Goal: Task Accomplishment & Management: Complete application form

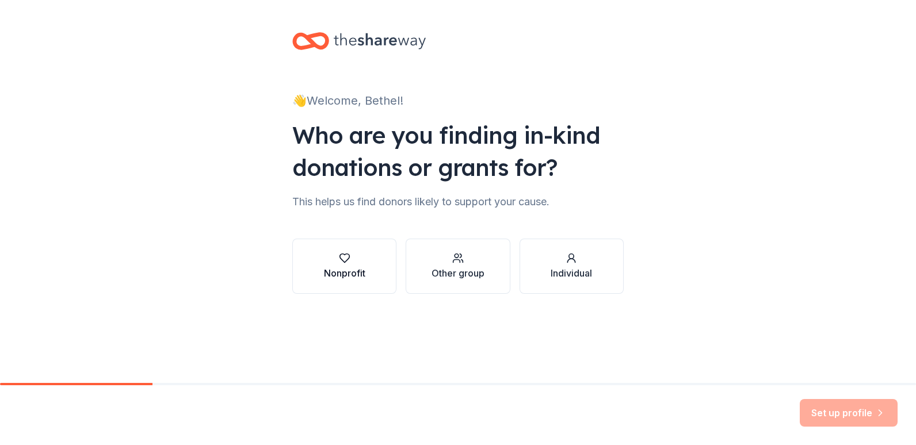
click at [358, 272] on div "Nonprofit" at bounding box center [344, 273] width 41 height 14
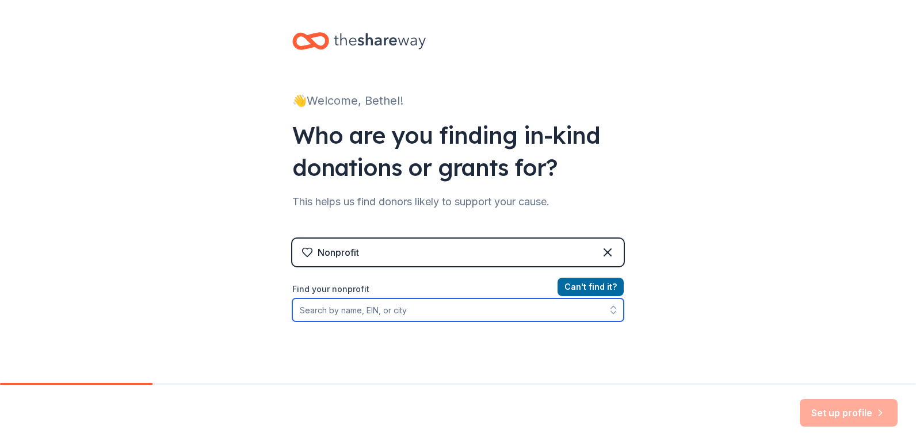
click at [374, 307] on input "Find your nonprofit" at bounding box center [457, 310] width 331 height 23
paste input "45-1534391"
type input "45-1534391"
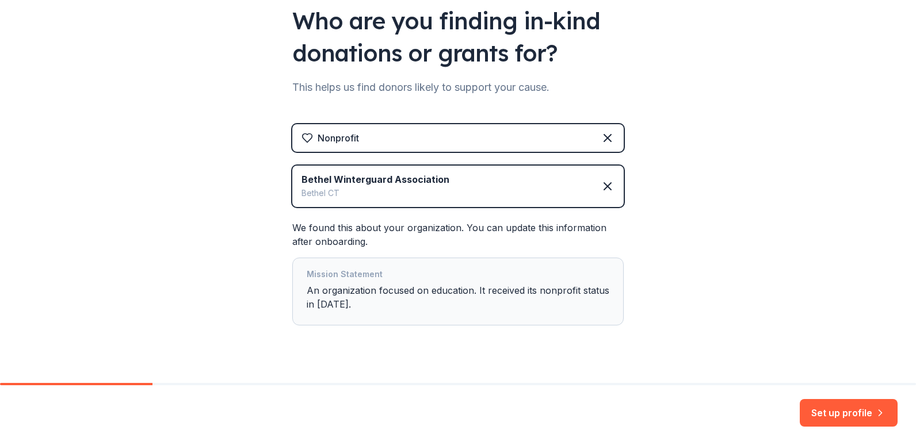
scroll to position [115, 0]
click at [855, 408] on button "Set up profile" at bounding box center [849, 413] width 98 height 28
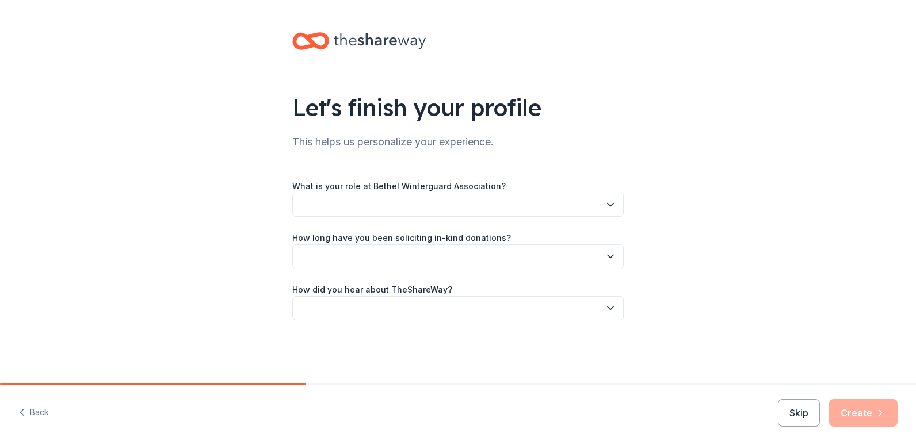
click at [381, 204] on button "button" at bounding box center [457, 205] width 331 height 24
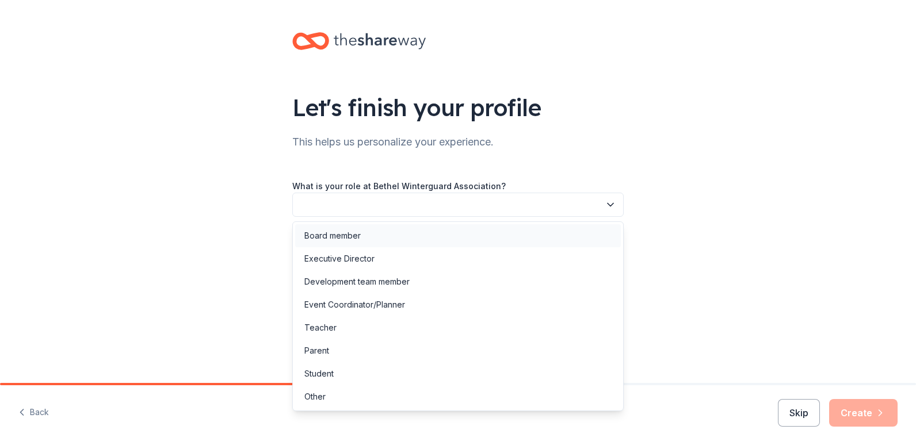
click at [353, 237] on div "Board member" at bounding box center [332, 236] width 56 height 14
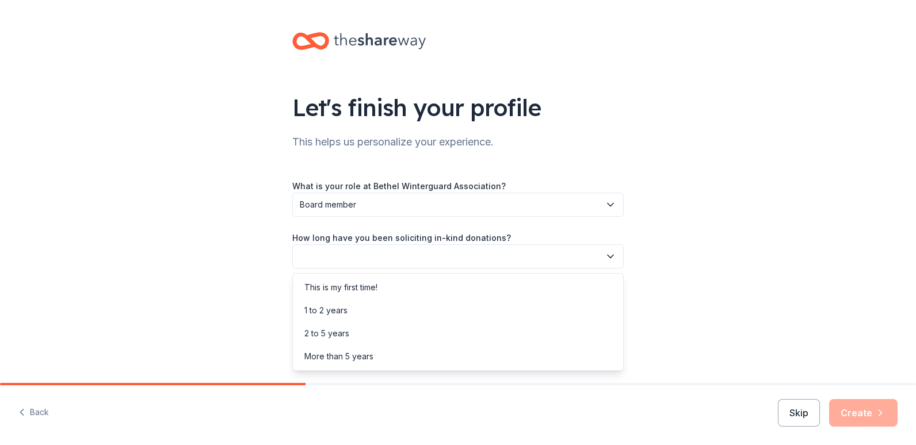
click at [365, 257] on button "button" at bounding box center [457, 256] width 331 height 24
click at [338, 332] on div "2 to 5 years" at bounding box center [326, 334] width 45 height 14
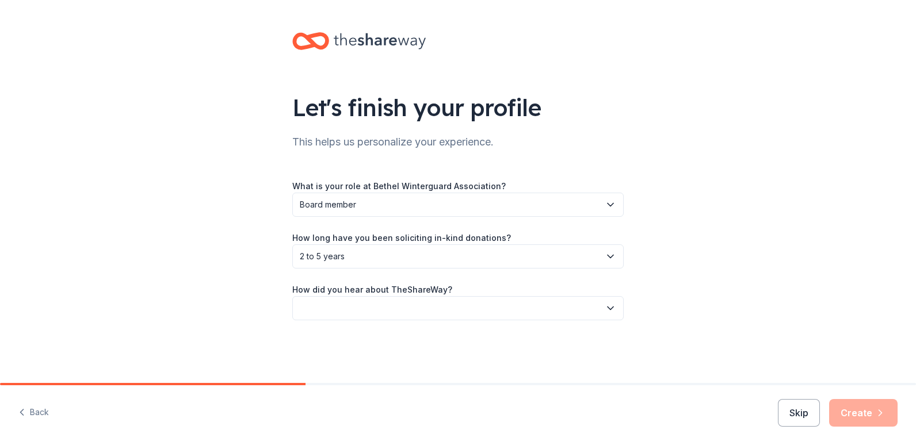
click at [362, 313] on button "button" at bounding box center [457, 308] width 331 height 24
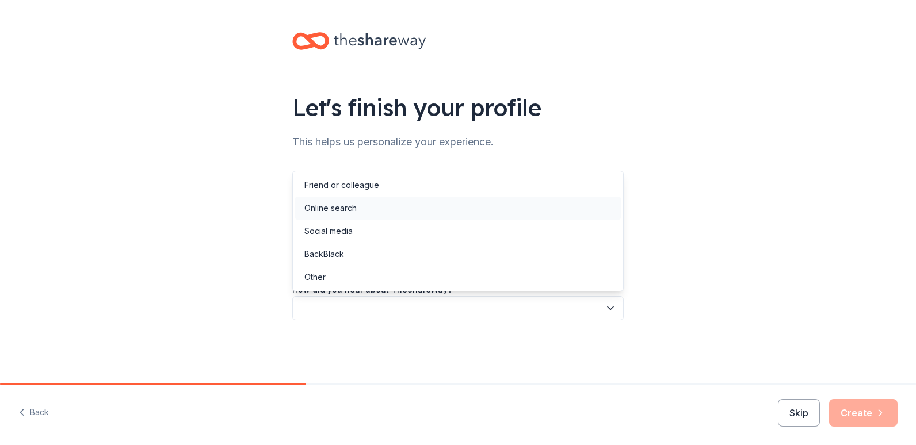
click at [345, 208] on div "Online search" at bounding box center [330, 208] width 52 height 14
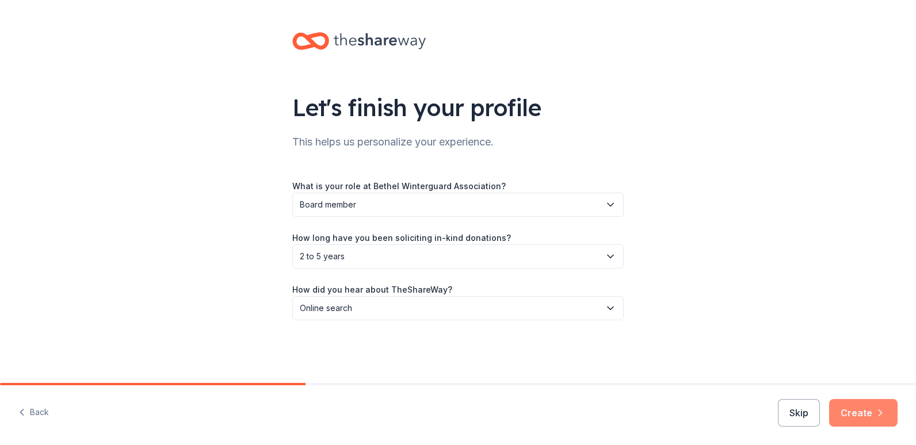
click at [884, 420] on button "Create" at bounding box center [863, 413] width 68 height 28
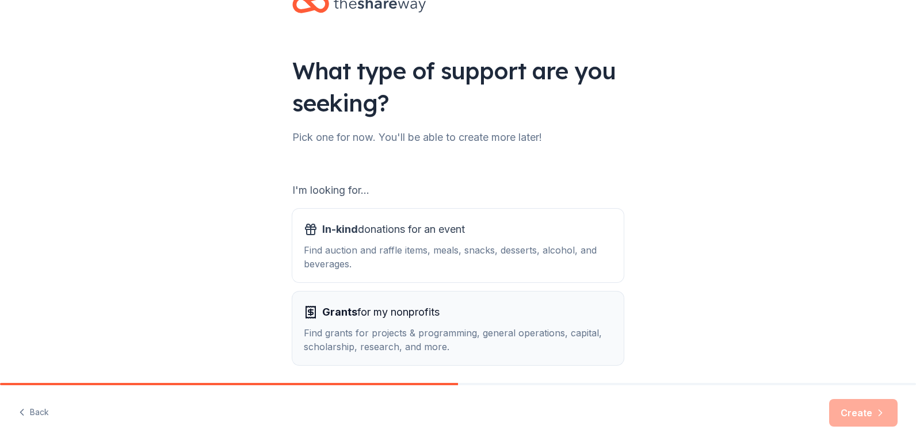
scroll to position [81, 0]
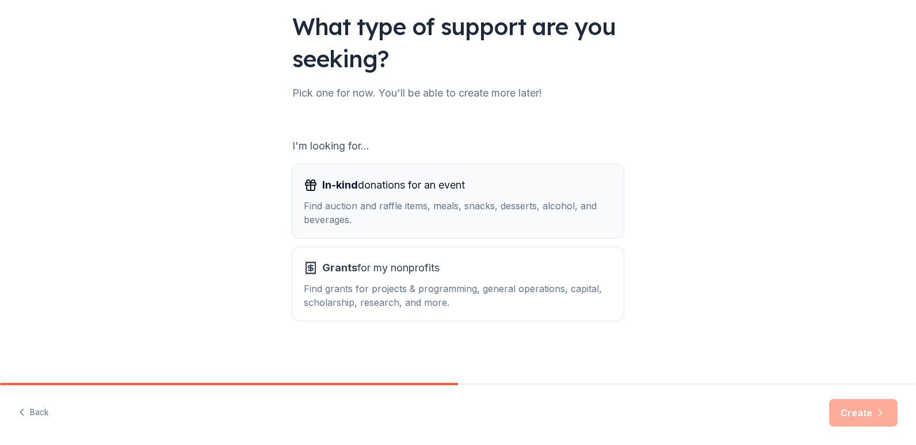
click at [395, 186] on span "In-kind donations for an event" at bounding box center [393, 185] width 143 height 18
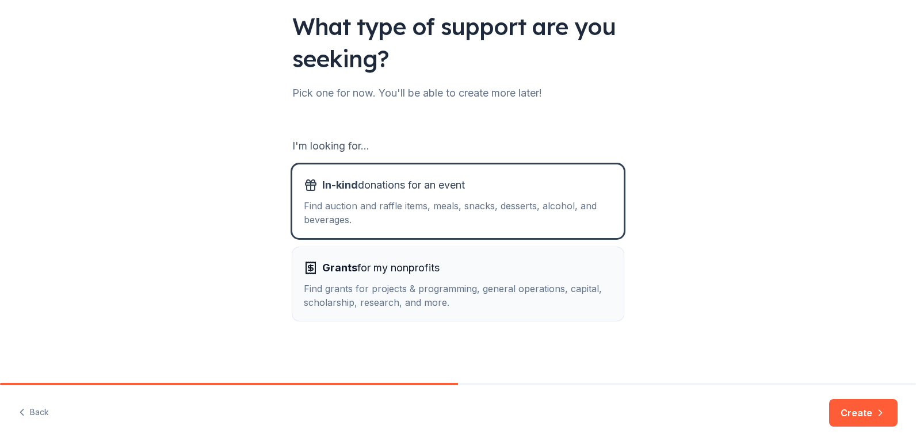
click at [414, 281] on div "Grants for my nonprofits Find grants for projects & programming, general operat…" at bounding box center [458, 284] width 308 height 51
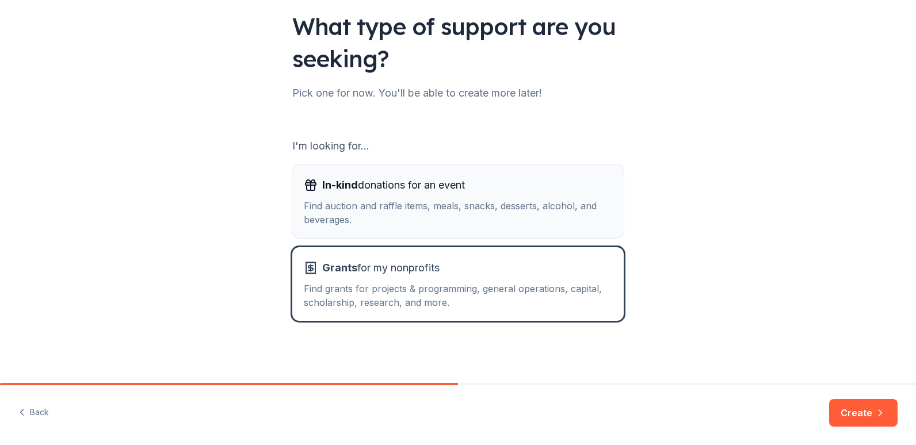
click at [414, 224] on div "Find auction and raffle items, meals, snacks, desserts, alcohol, and beverages." at bounding box center [458, 213] width 308 height 28
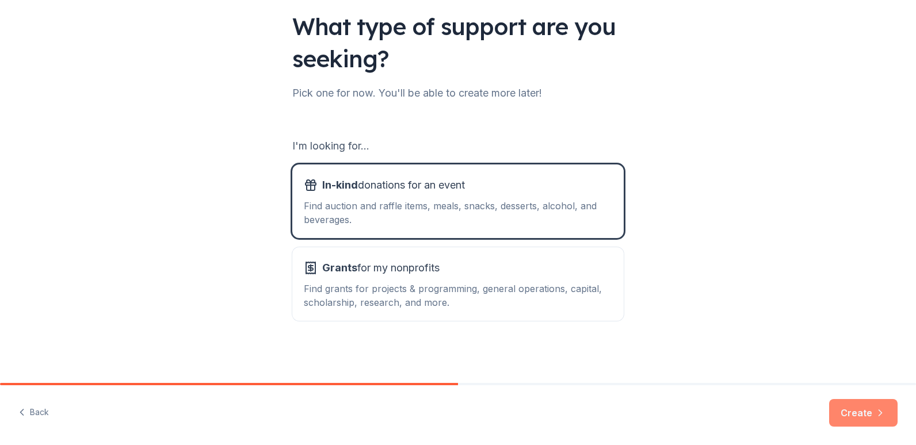
click at [850, 406] on button "Create" at bounding box center [863, 413] width 68 height 28
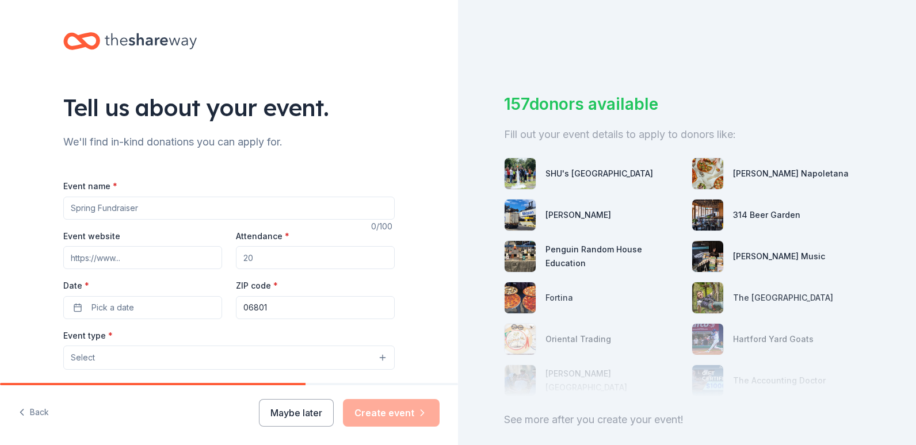
drag, startPoint x: 176, startPoint y: 212, endPoint x: 43, endPoint y: 209, distance: 133.5
click at [45, 209] on div "Tell us about your event. We'll find in-kind donations you can apply for. Event…" at bounding box center [229, 383] width 368 height 766
type input "Friends and Family Event"
click at [154, 255] on input "Event website" at bounding box center [142, 257] width 159 height 23
click at [123, 261] on input "Event website" at bounding box center [142, 257] width 159 height 23
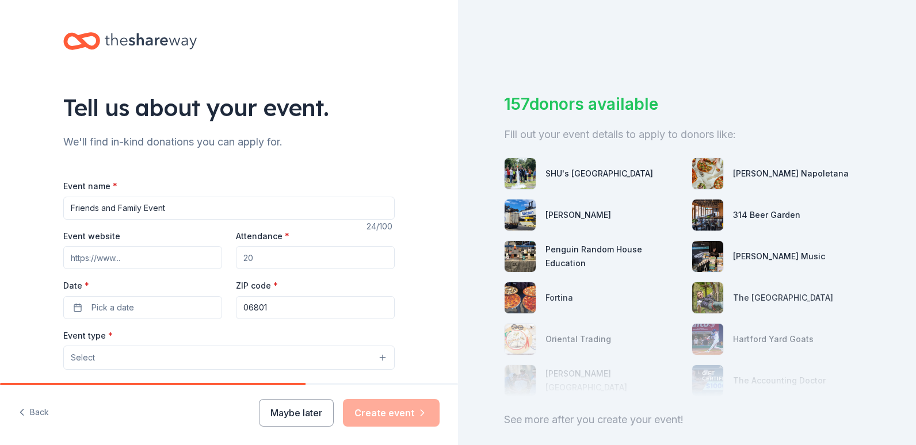
paste input "https://bethelwinterguardct.com/"
type input "https://bethelwinterguardct.com/"
click at [125, 309] on span "Pick a date" at bounding box center [112, 308] width 43 height 14
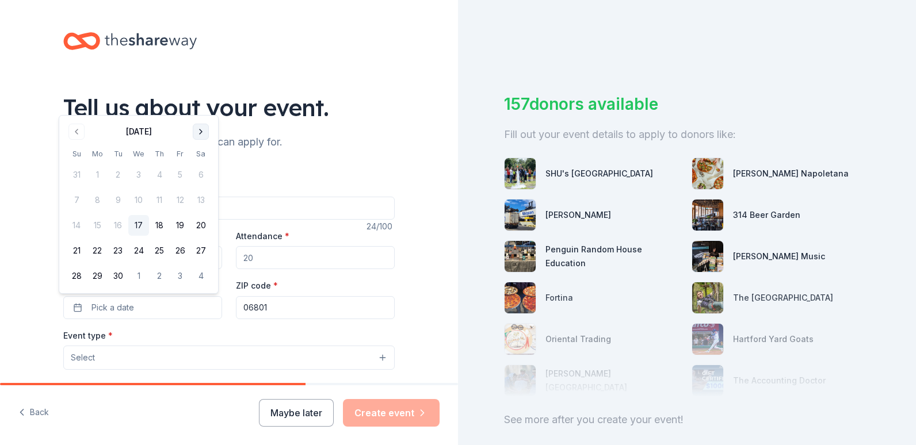
click at [205, 129] on button "Go to next month" at bounding box center [201, 132] width 16 height 16
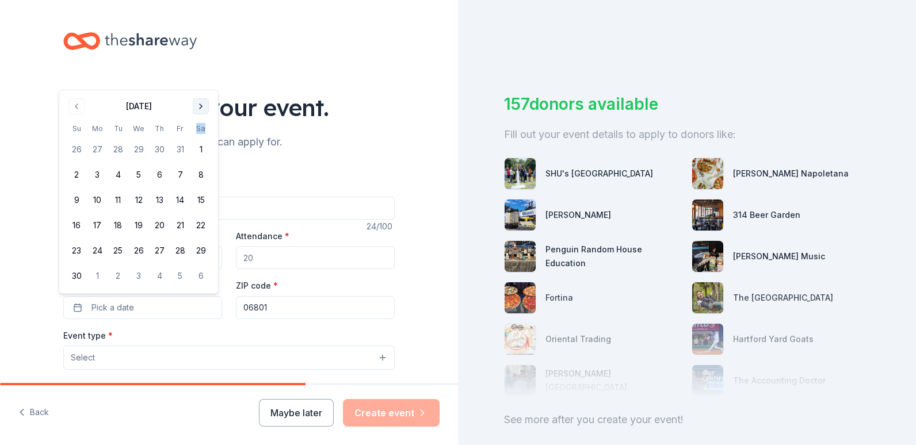
click at [205, 129] on th "Sa" at bounding box center [200, 129] width 21 height 12
drag, startPoint x: 205, startPoint y: 129, endPoint x: 200, endPoint y: 102, distance: 27.5
click at [200, 102] on button "Go to next month" at bounding box center [201, 106] width 16 height 16
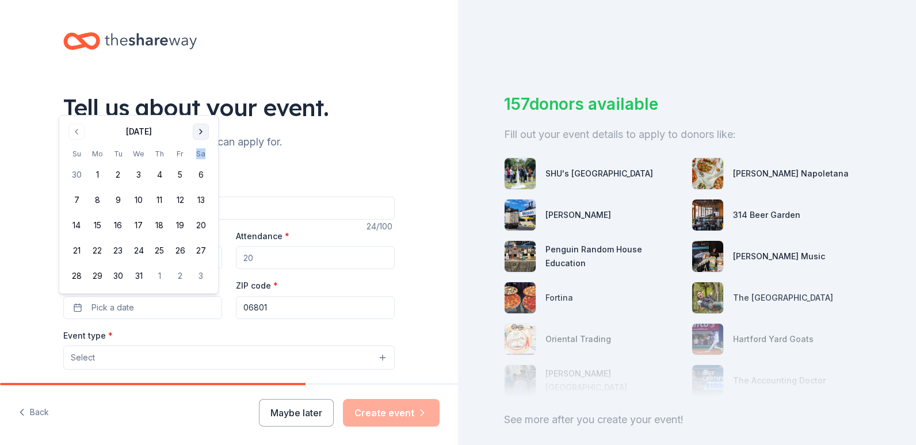
click at [200, 131] on button "Go to next month" at bounding box center [201, 132] width 16 height 16
click at [181, 250] on button "20" at bounding box center [180, 250] width 21 height 21
click at [301, 255] on input "Attendance *" at bounding box center [315, 257] width 159 height 23
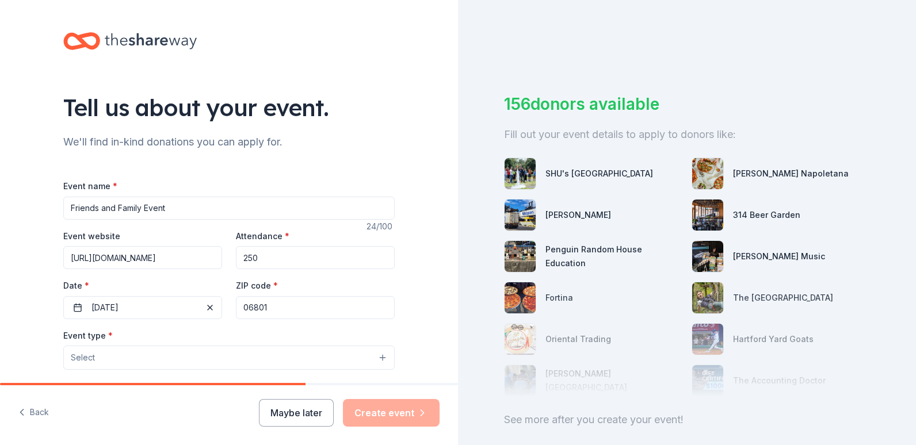
type input "250"
click at [36, 259] on div "Tell us about your event. We'll find in-kind donations you can apply for. Event…" at bounding box center [229, 383] width 458 height 766
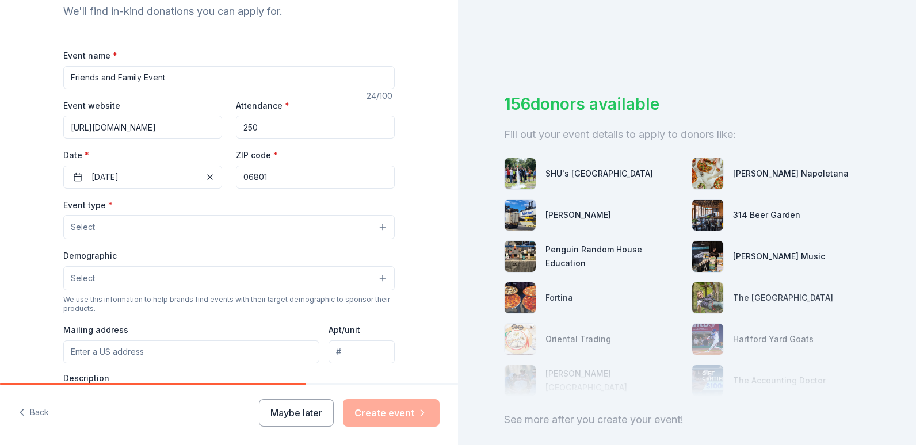
scroll to position [173, 0]
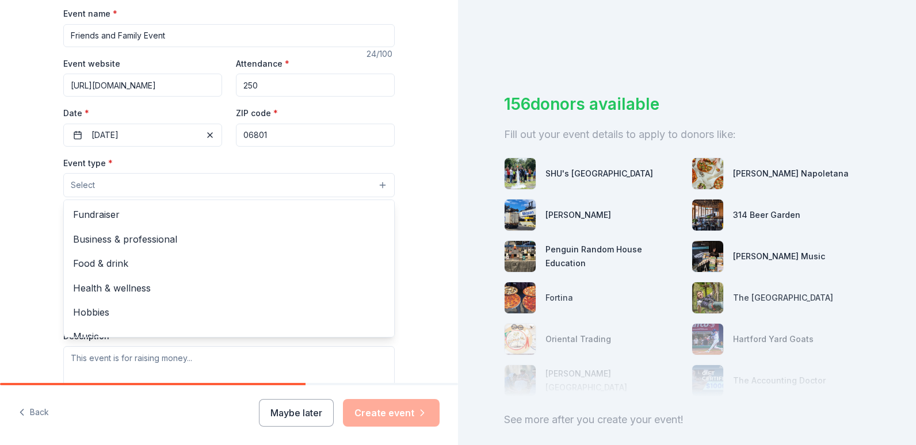
click at [144, 186] on button "Select" at bounding box center [228, 185] width 331 height 24
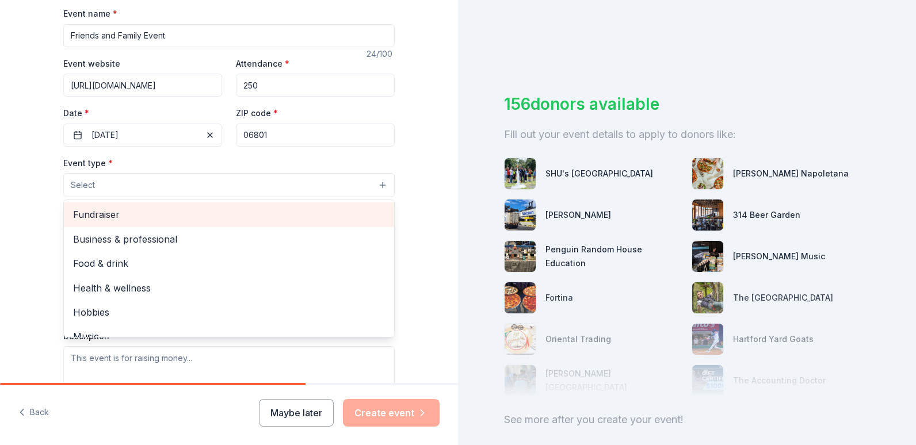
click at [106, 220] on span "Fundraiser" at bounding box center [229, 214] width 312 height 15
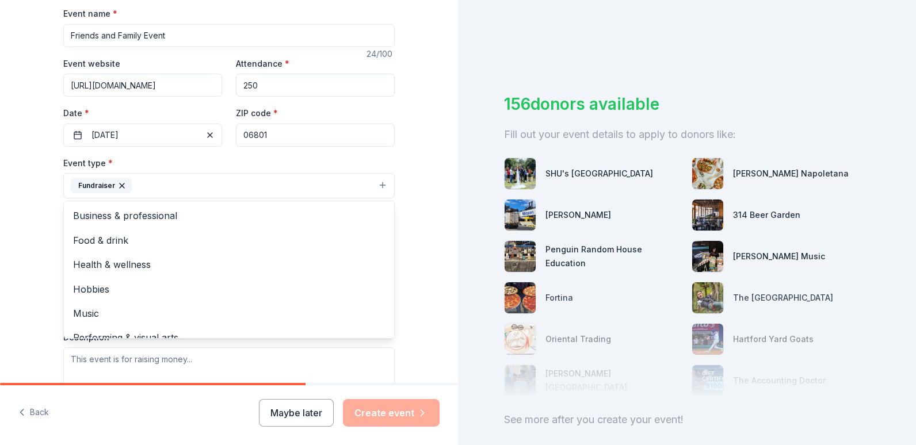
click at [1, 195] on div "Tell us about your event. We'll find in-kind donations you can apply for. Event…" at bounding box center [229, 210] width 458 height 767
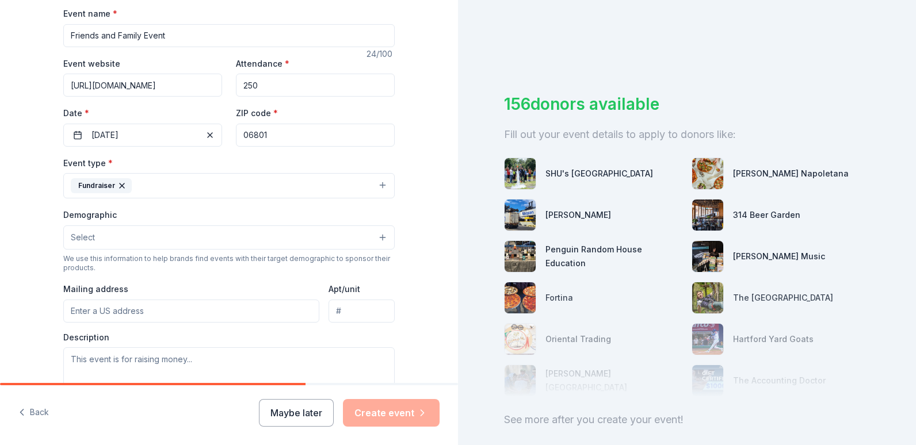
click at [187, 190] on button "Fundraiser" at bounding box center [228, 185] width 331 height 25
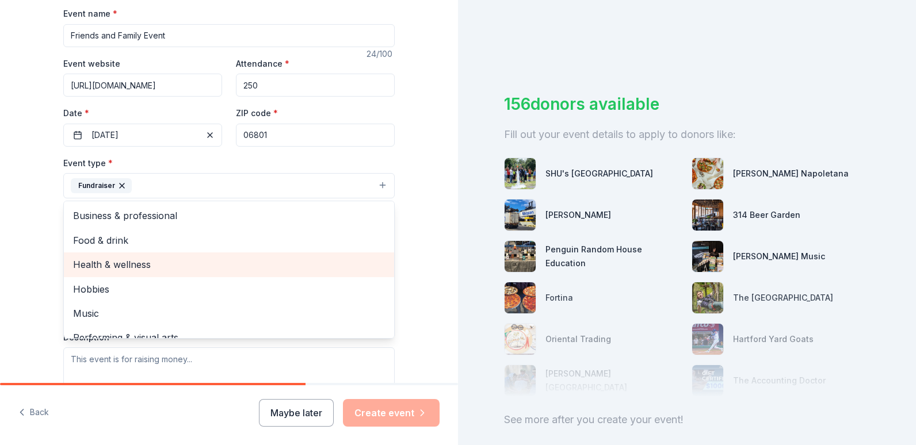
scroll to position [14, 0]
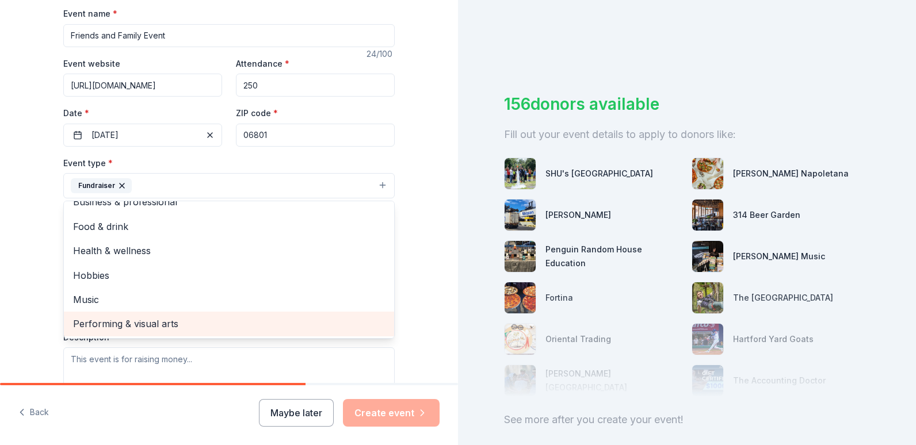
click at [124, 325] on span "Performing & visual arts" at bounding box center [229, 323] width 312 height 15
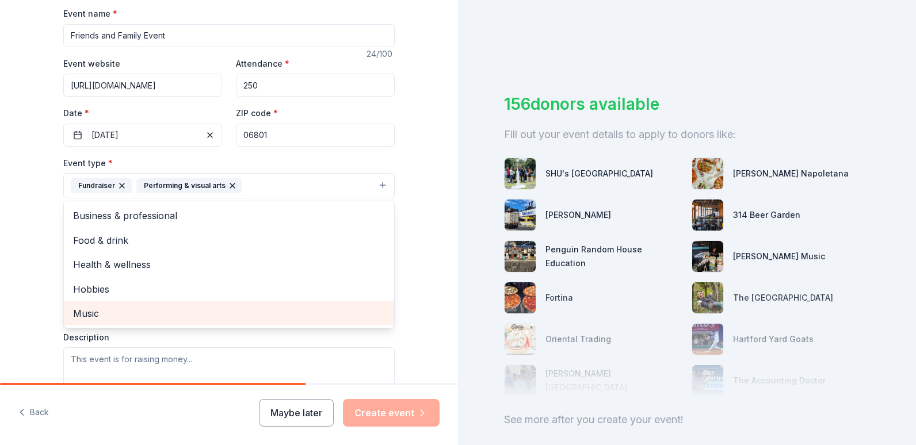
scroll to position [0, 0]
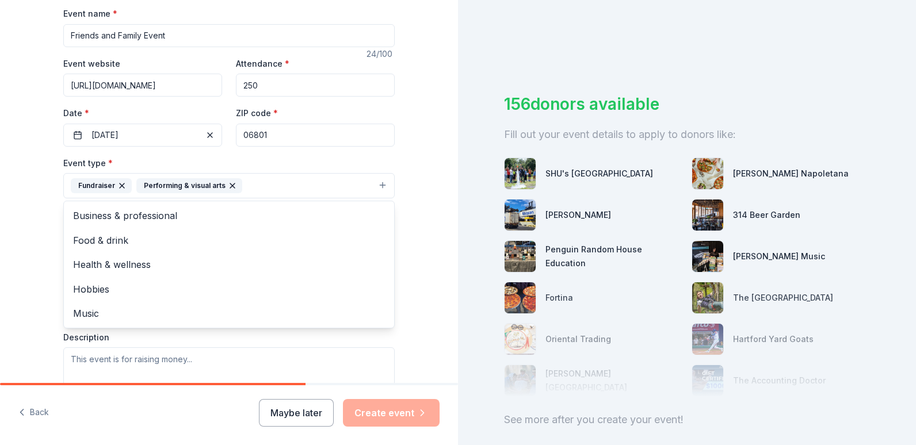
click at [16, 192] on div "Tell us about your event. We'll find in-kind donations you can apply for. Event…" at bounding box center [229, 210] width 458 height 767
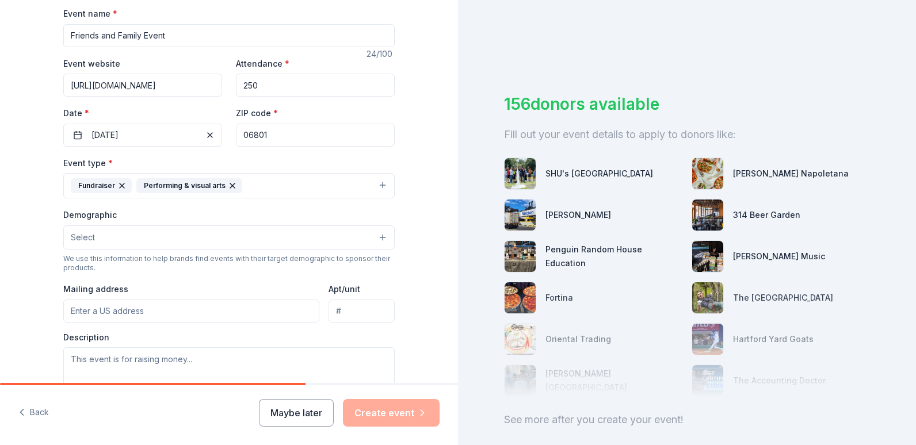
click at [139, 238] on button "Select" at bounding box center [228, 237] width 331 height 24
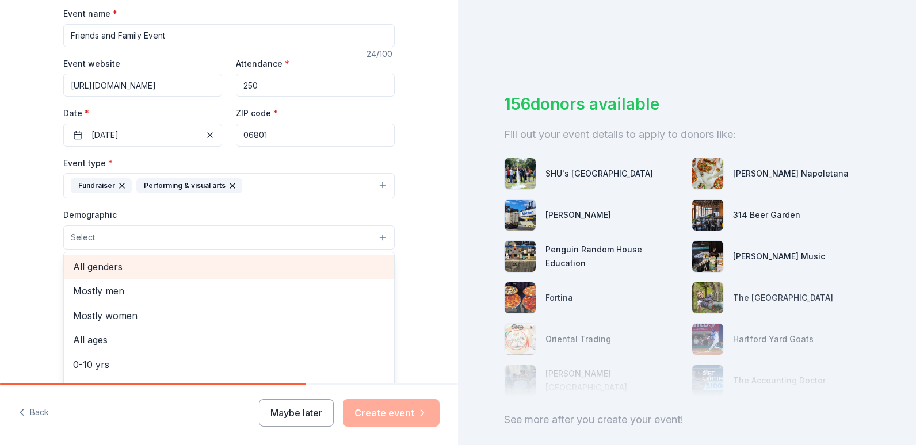
click at [110, 272] on span "All genders" at bounding box center [229, 266] width 312 height 15
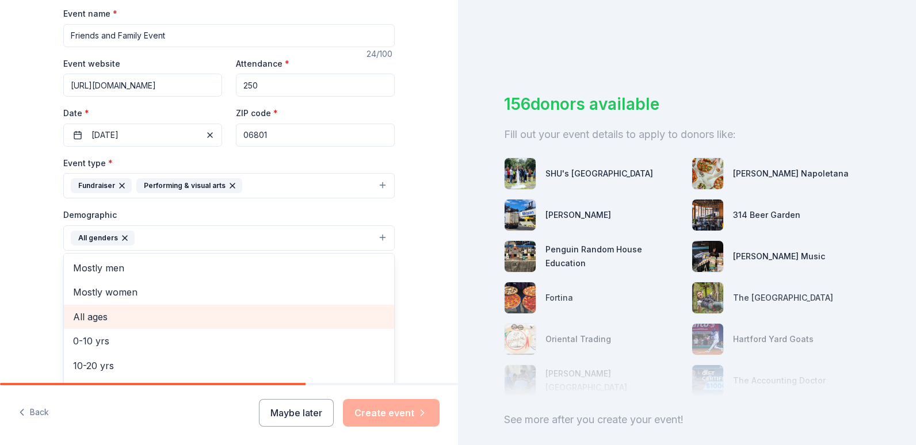
click at [101, 318] on span "All ages" at bounding box center [229, 316] width 312 height 15
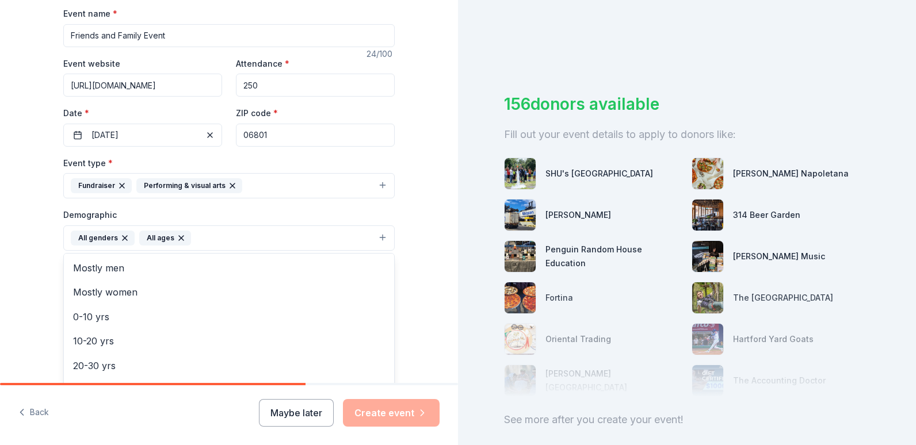
click at [32, 238] on div "Tell us about your event. We'll find in-kind donations you can apply for. Event…" at bounding box center [229, 211] width 458 height 768
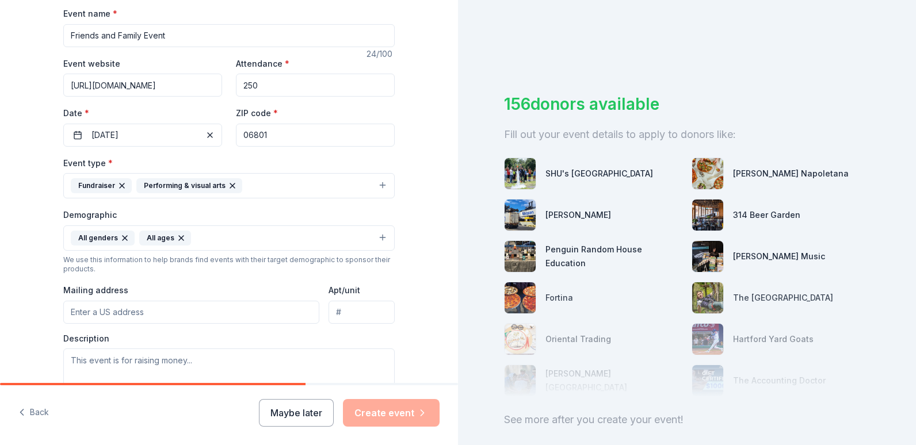
click at [127, 313] on input "Mailing address" at bounding box center [191, 312] width 256 height 23
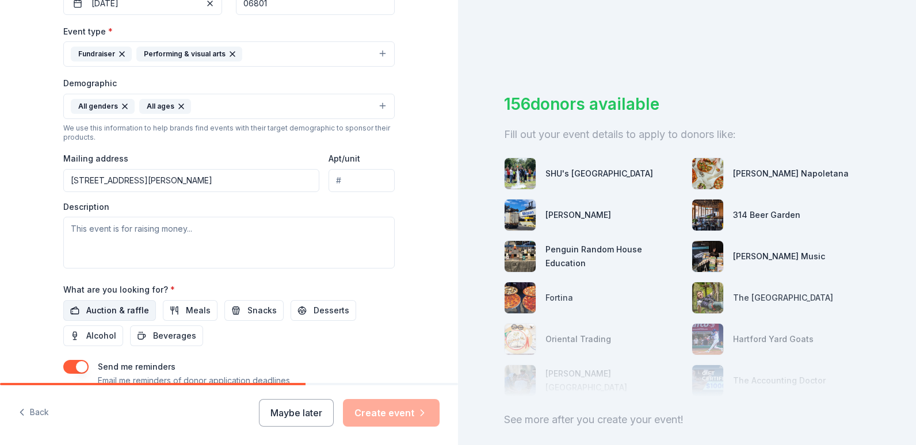
scroll to position [345, 0]
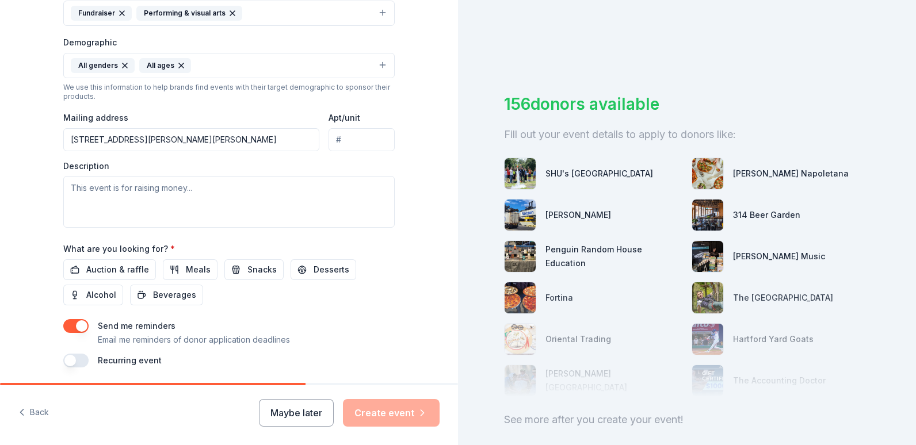
type input "114 Codfish Hill Road, Bethel, CT, 06801"
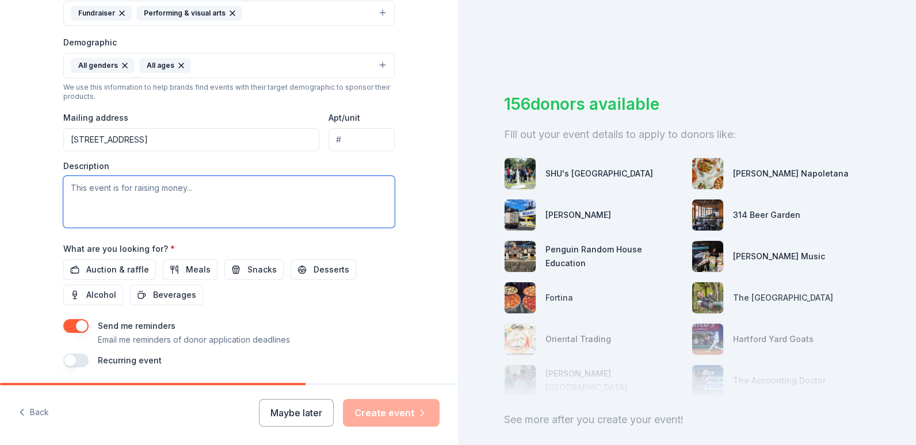
click at [86, 192] on textarea at bounding box center [228, 202] width 331 height 52
paste textarea "The Bethel Winter Guard is excited to host our Annual Friends & Family Fundrais…"
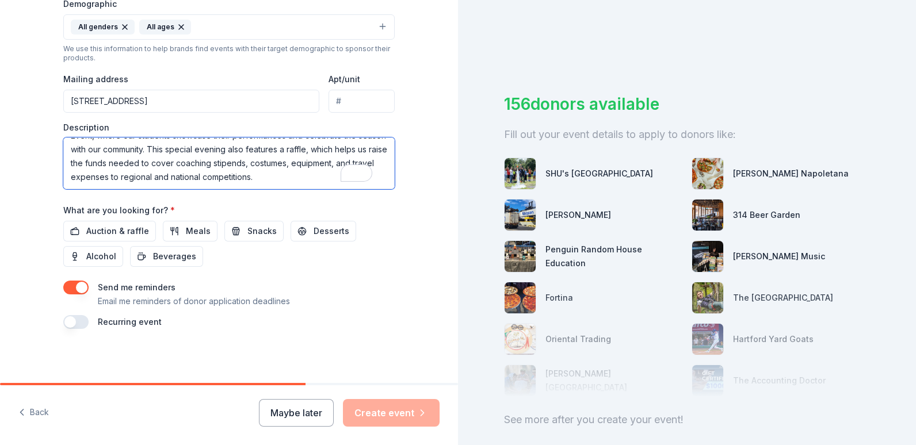
scroll to position [385, 0]
type textarea "The Bethel Winter Guard is excited to host our Annual Friends & Family Fundrais…"
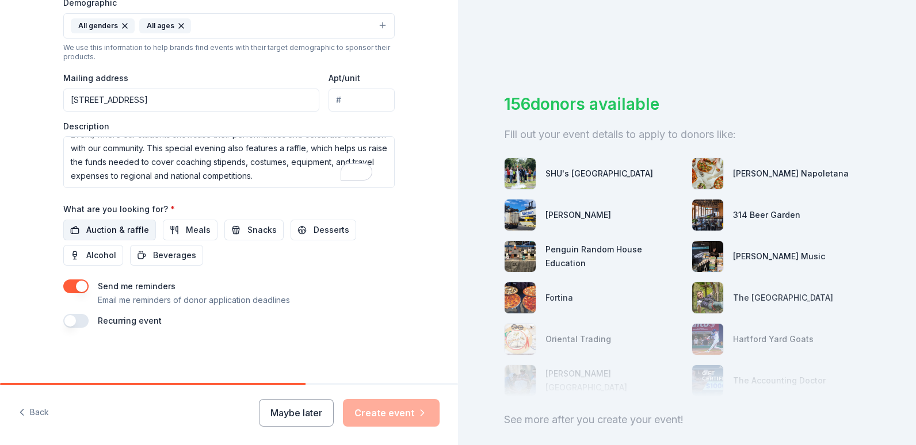
click at [128, 228] on span "Auction & raffle" at bounding box center [117, 230] width 63 height 14
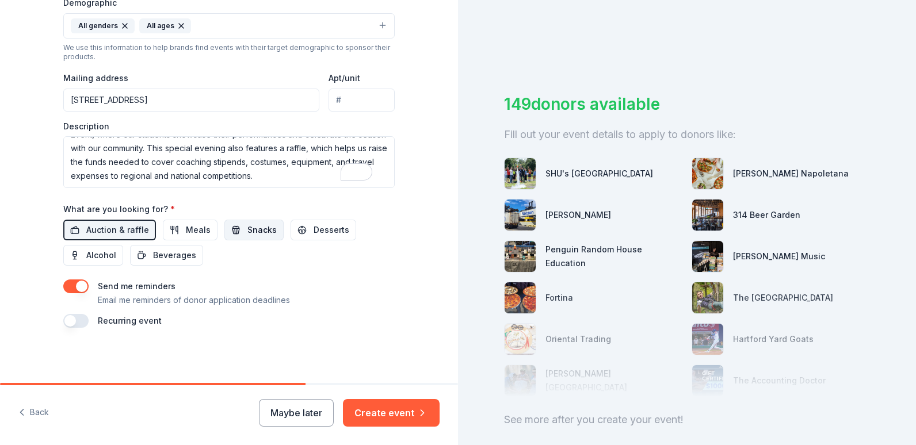
click at [250, 225] on span "Snacks" at bounding box center [261, 230] width 29 height 14
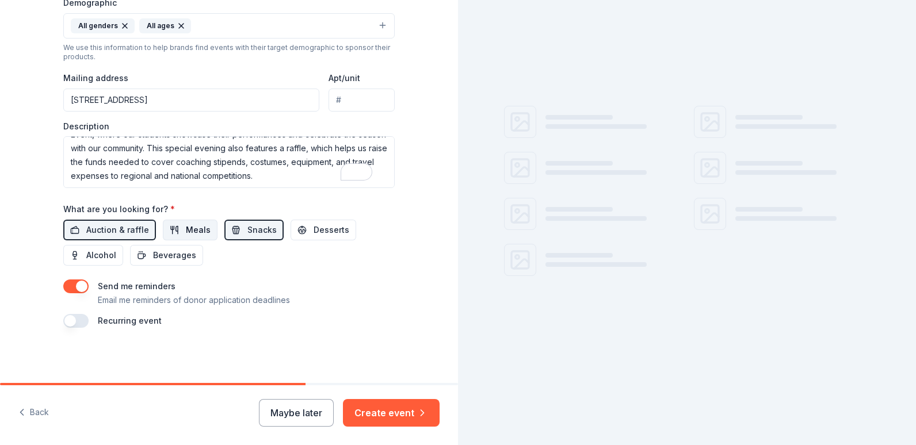
click at [197, 227] on span "Meals" at bounding box center [198, 230] width 25 height 14
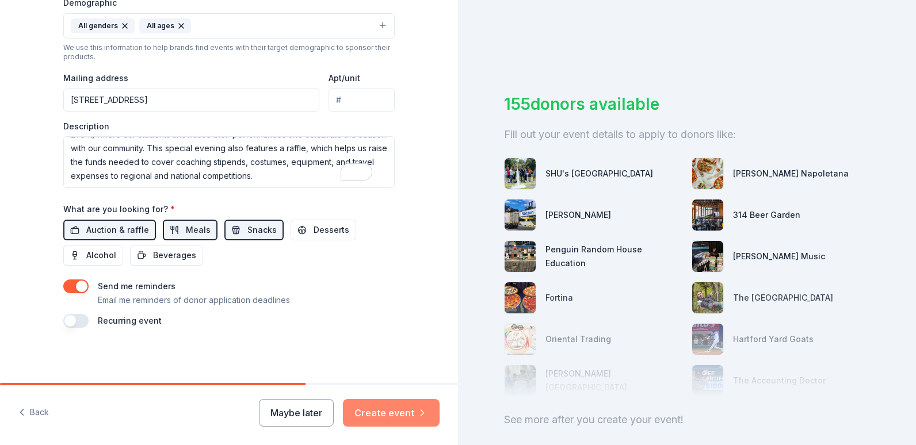
click at [382, 408] on button "Create event" at bounding box center [391, 413] width 97 height 28
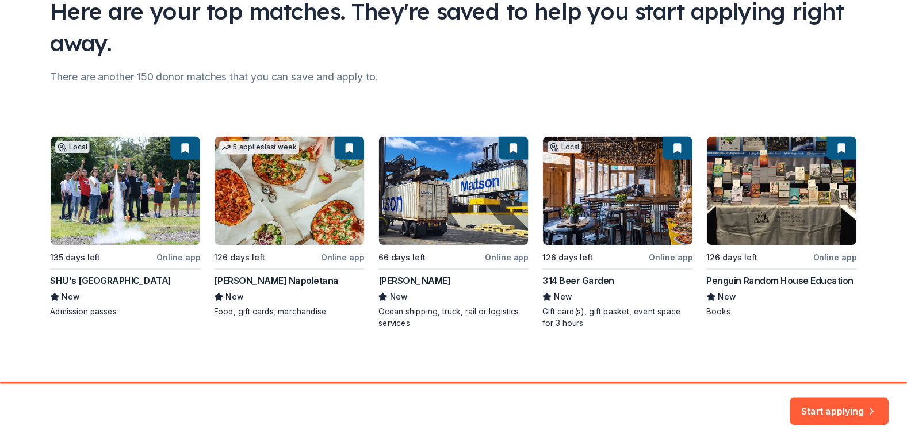
scroll to position [101, 0]
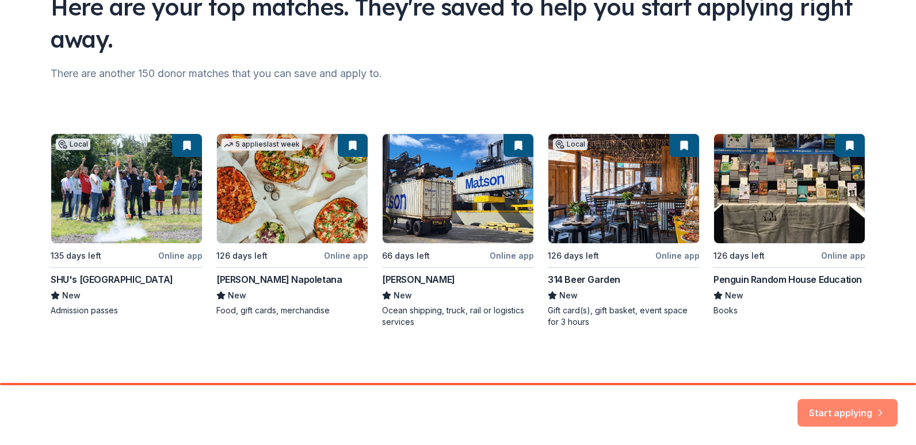
click at [863, 402] on button "Start applying" at bounding box center [847, 406] width 100 height 28
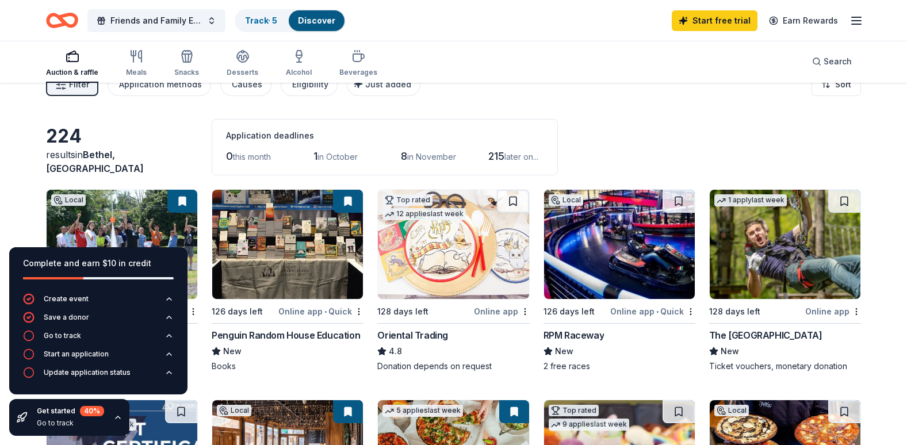
scroll to position [173, 0]
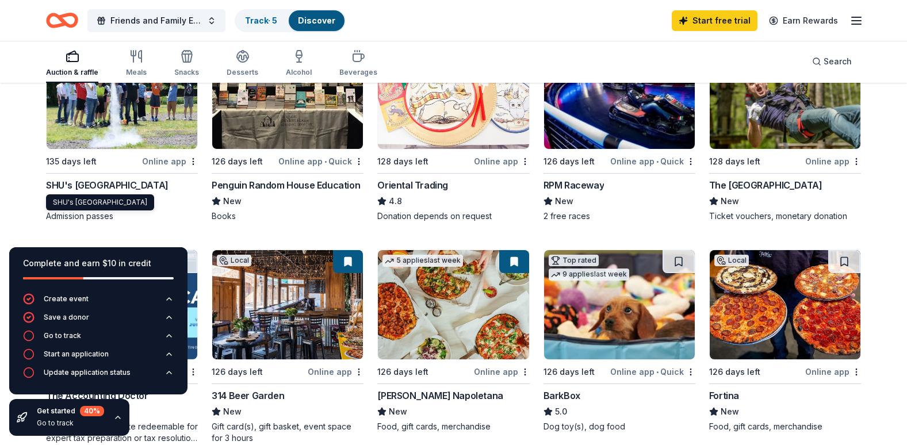
click at [135, 185] on div "SHU's Discovery Science Center & Planetarium" at bounding box center [107, 185] width 123 height 14
click at [651, 129] on img at bounding box center [619, 94] width 151 height 109
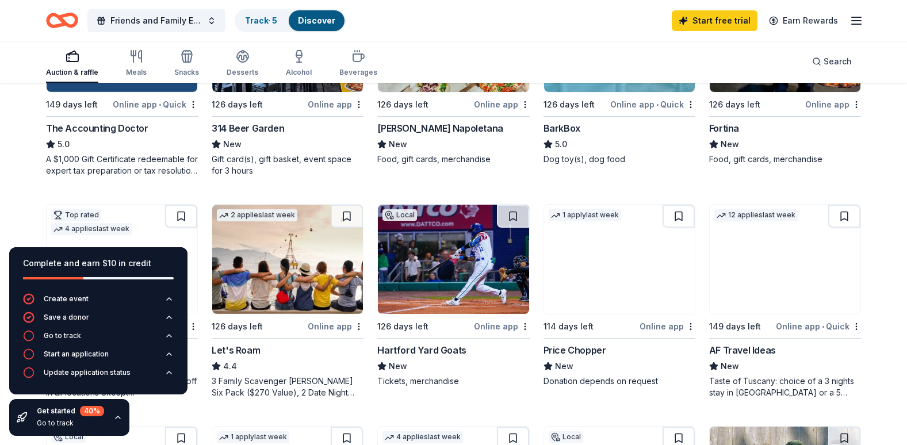
scroll to position [460, 0]
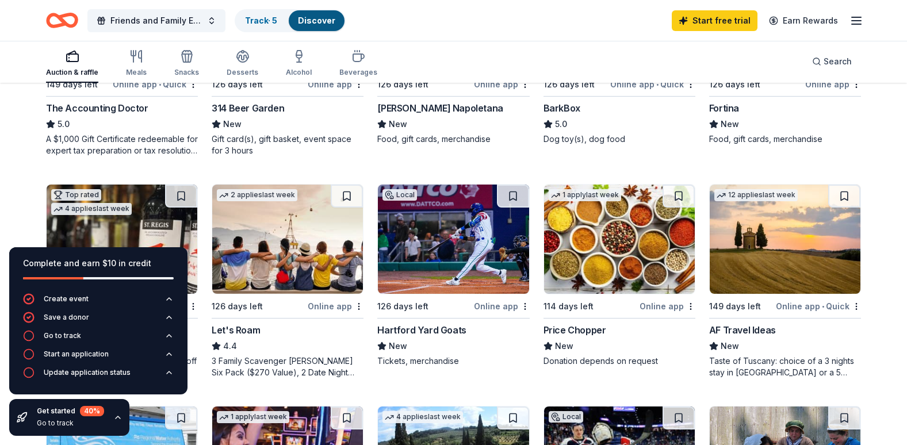
click at [115, 419] on icon "button" at bounding box center [117, 417] width 9 height 9
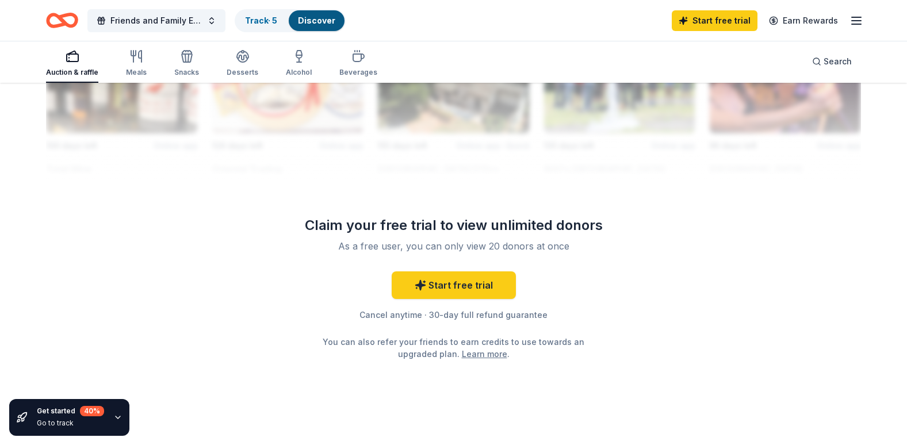
scroll to position [748, 0]
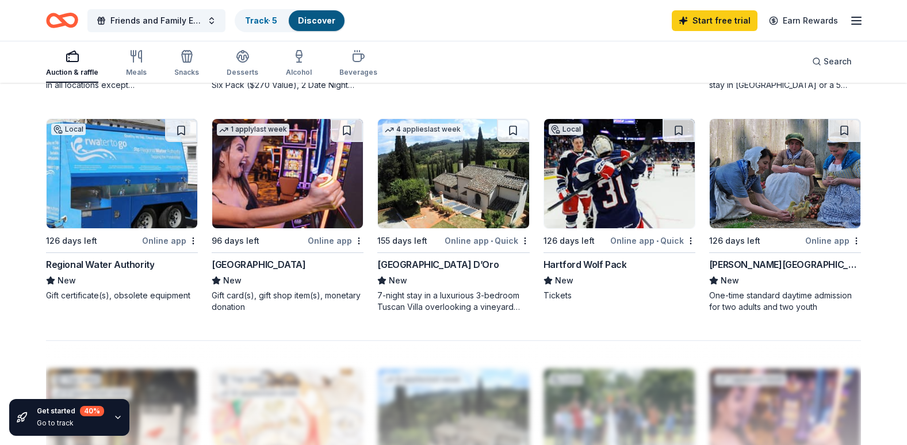
click at [617, 193] on img at bounding box center [619, 173] width 151 height 109
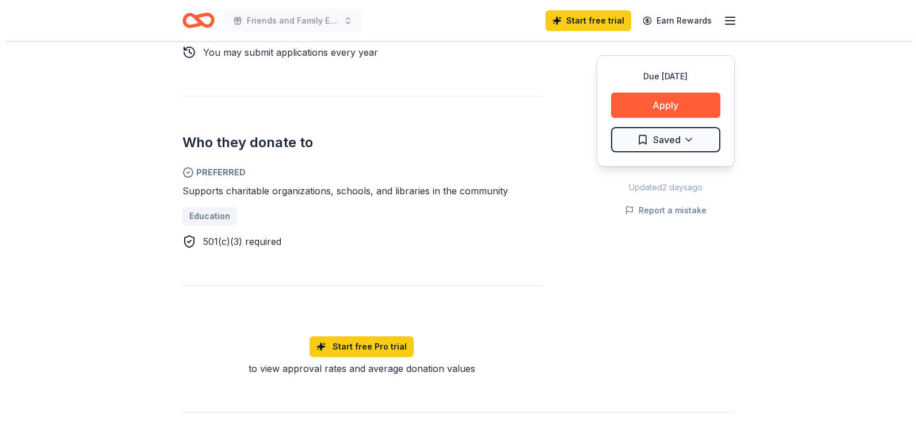
scroll to position [575, 0]
click at [351, 339] on link "Start free Pro trial" at bounding box center [357, 345] width 104 height 21
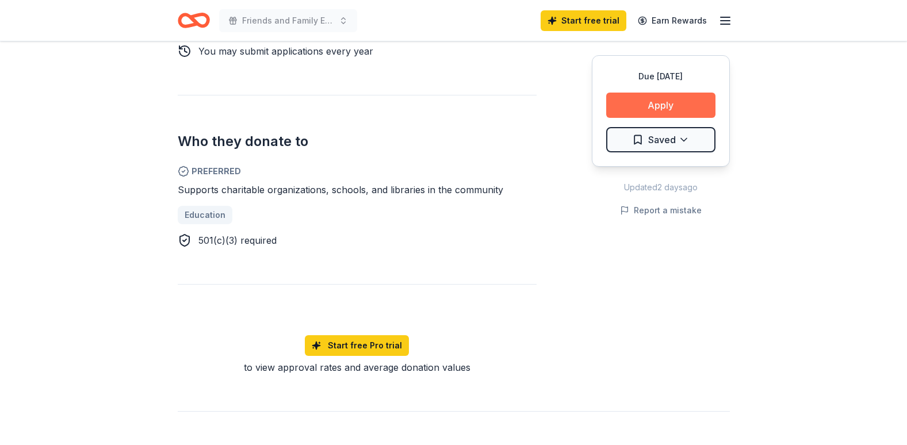
click at [664, 103] on button "Apply" at bounding box center [660, 105] width 109 height 25
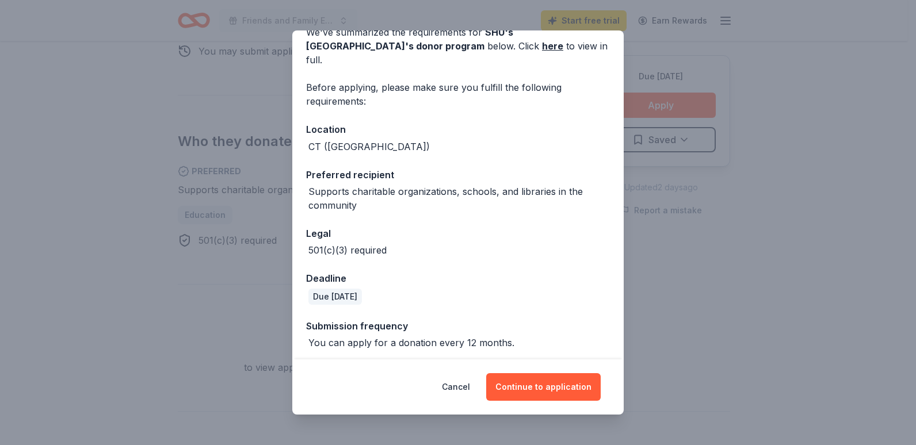
scroll to position [65, 0]
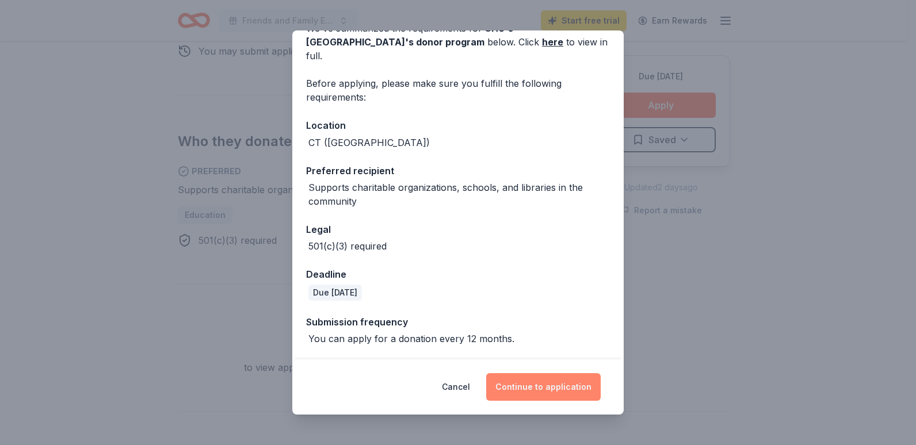
click at [525, 380] on button "Continue to application" at bounding box center [543, 387] width 114 height 28
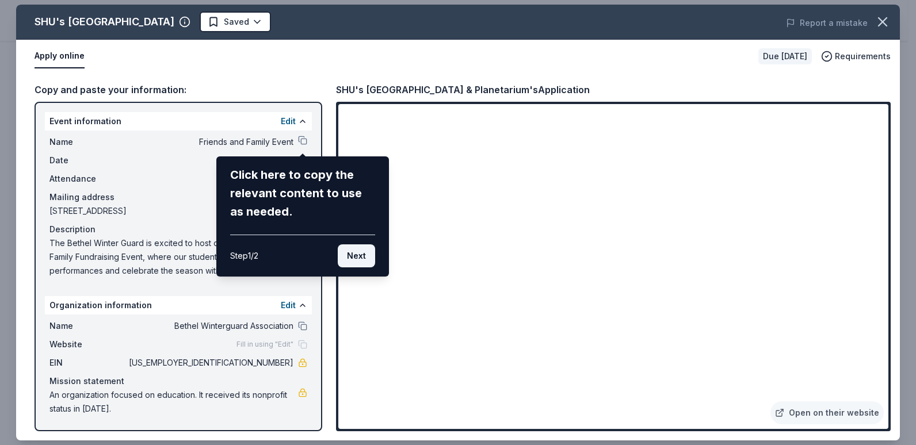
click at [362, 257] on button "Next" at bounding box center [356, 255] width 37 height 23
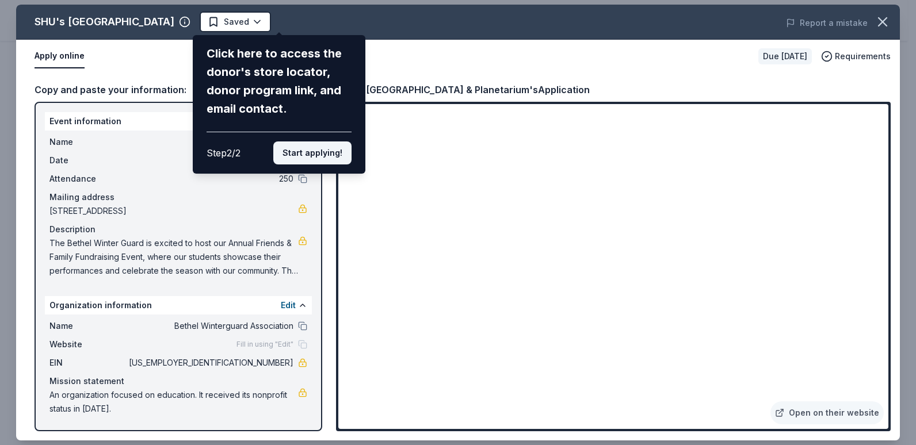
click at [306, 150] on button "Start applying!" at bounding box center [312, 153] width 78 height 23
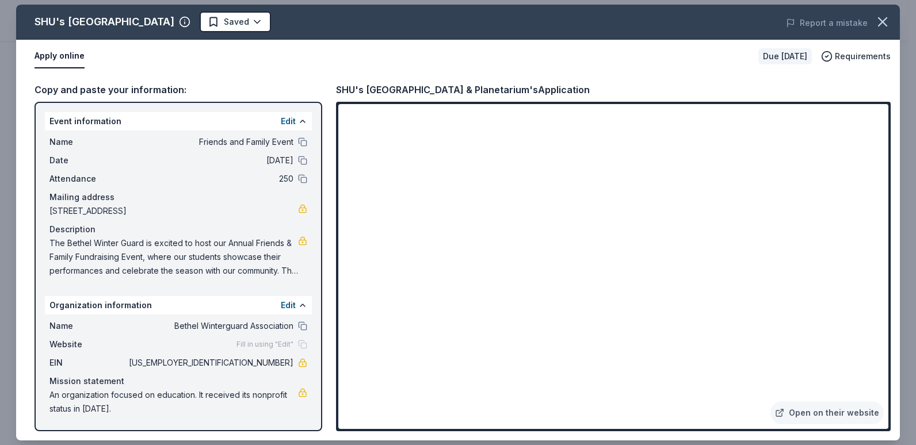
click at [485, 263] on div "SHU's Discovery Science Center & Planetarium Saved Report a mistake Apply onlin…" at bounding box center [458, 223] width 884 height 436
drag, startPoint x: 884, startPoint y: 133, endPoint x: 887, endPoint y: 287, distance: 154.2
click at [895, 255] on div "SHU's Discovery Science Center & Planetarium Saved Report a mistake Apply onlin…" at bounding box center [458, 223] width 884 height 436
click at [828, 414] on div "SHU's Discovery Science Center & Planetarium Saved Report a mistake Apply onlin…" at bounding box center [458, 223] width 884 height 436
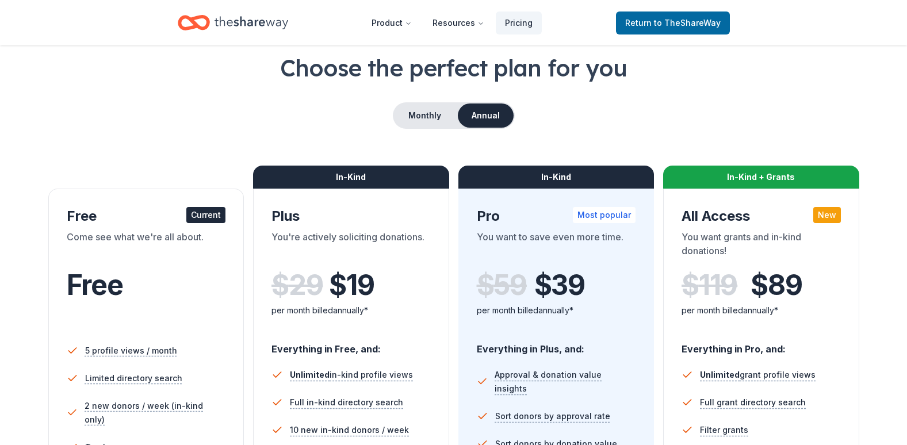
scroll to position [58, 0]
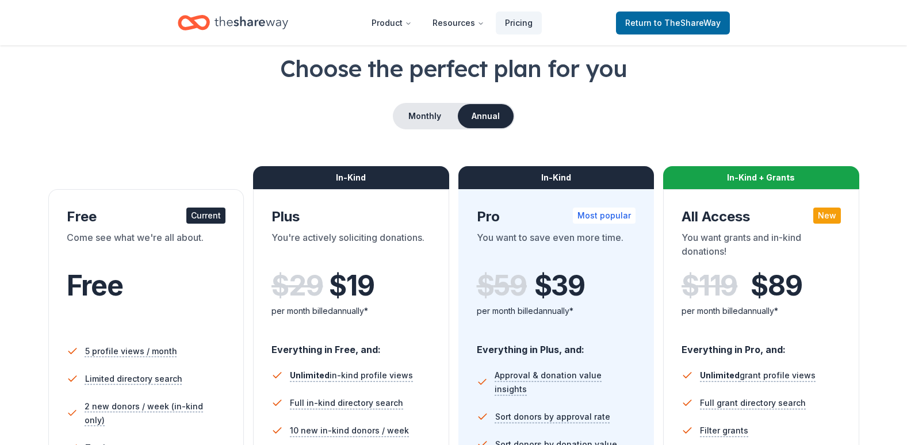
click at [499, 114] on button "Annual" at bounding box center [486, 116] width 56 height 24
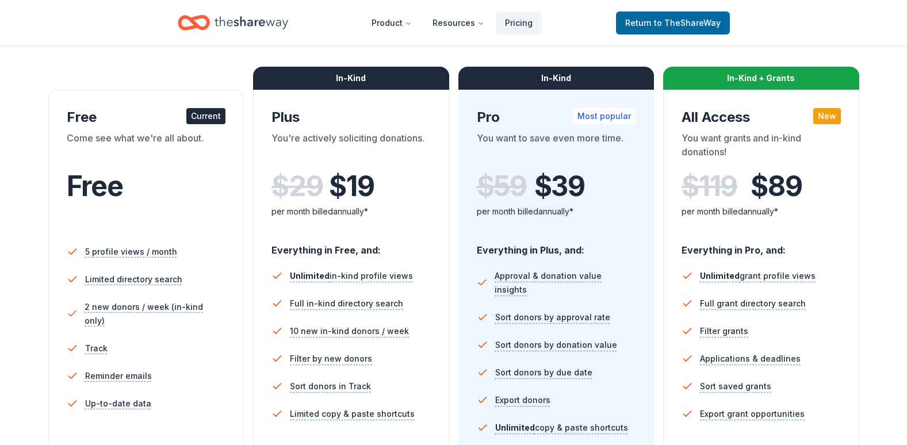
scroll to position [288, 0]
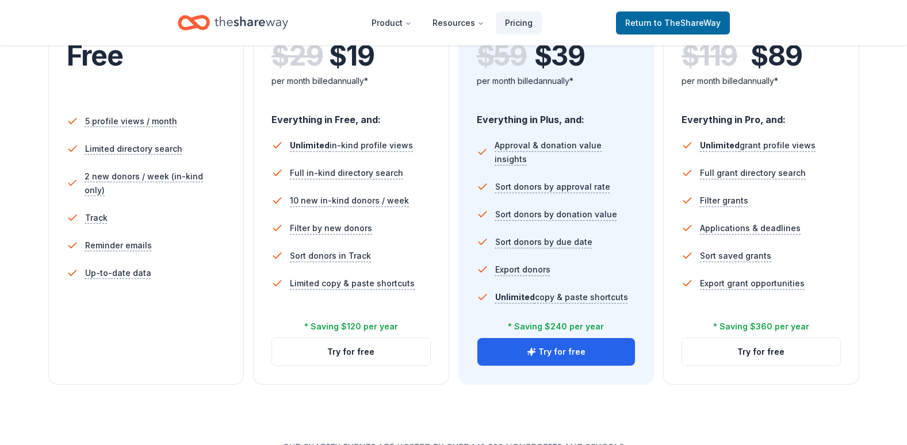
click at [340, 61] on span "$ 19" at bounding box center [351, 56] width 45 height 32
click at [346, 356] on button "Try for free" at bounding box center [351, 352] width 158 height 28
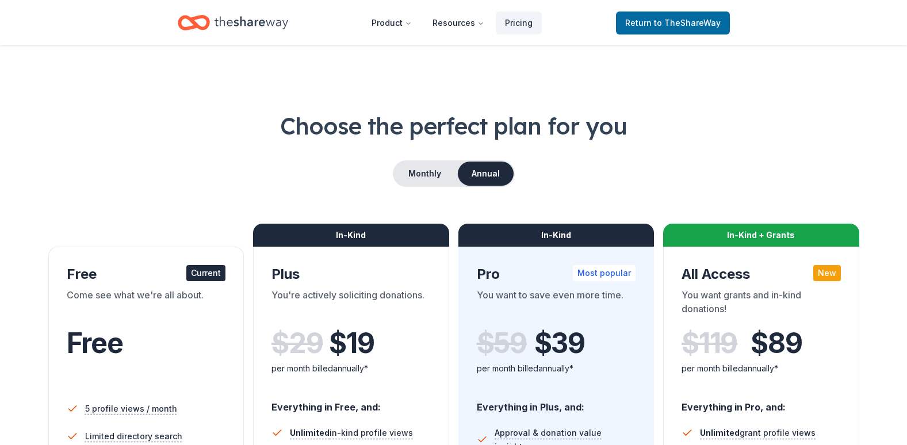
scroll to position [288, 0]
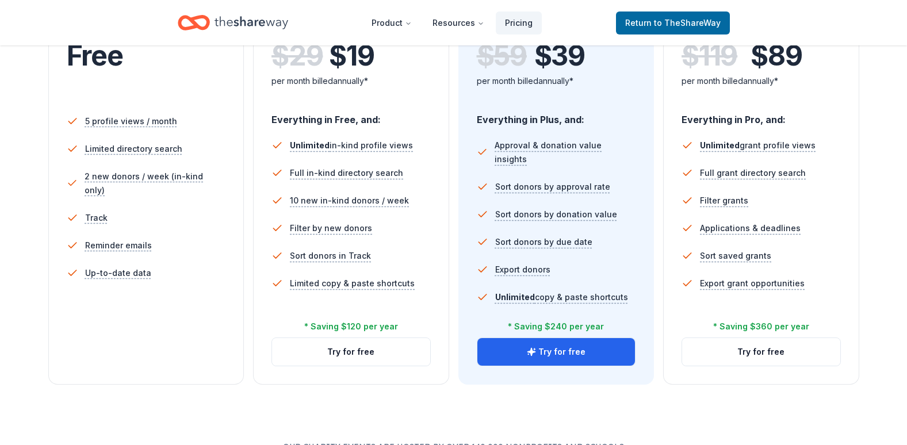
click at [89, 60] on span "Free" at bounding box center [95, 56] width 56 height 34
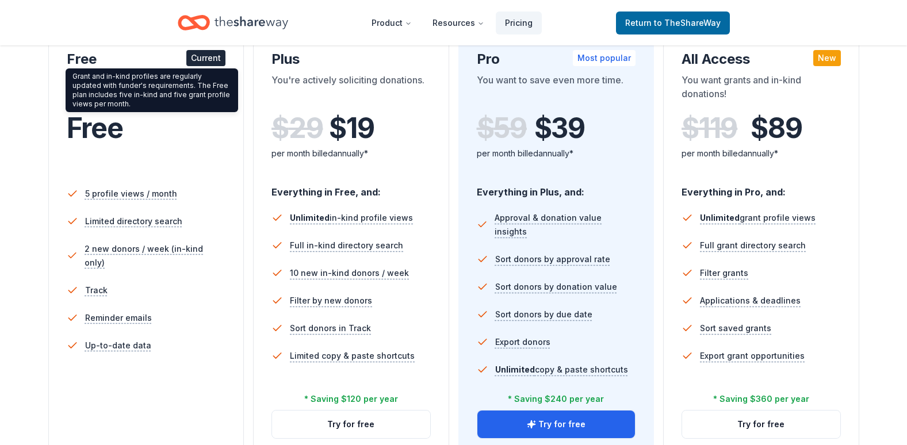
scroll to position [115, 0]
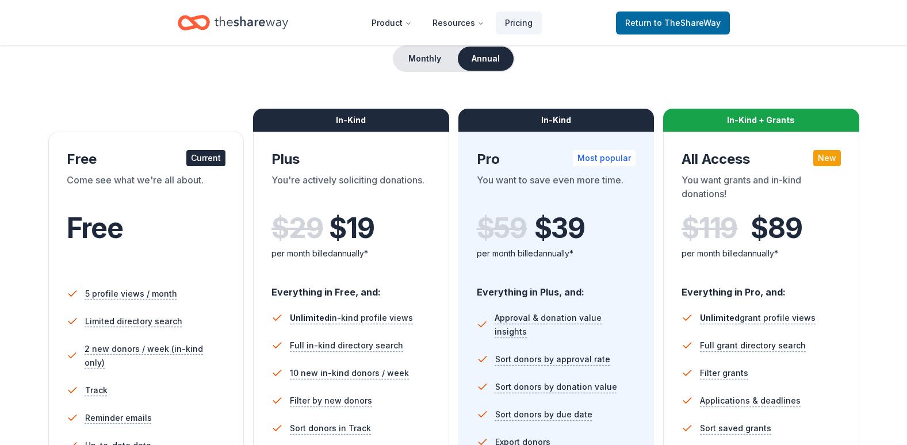
click at [214, 162] on div "Current" at bounding box center [205, 158] width 39 height 16
click at [657, 18] on span "to TheShareWay" at bounding box center [687, 23] width 67 height 10
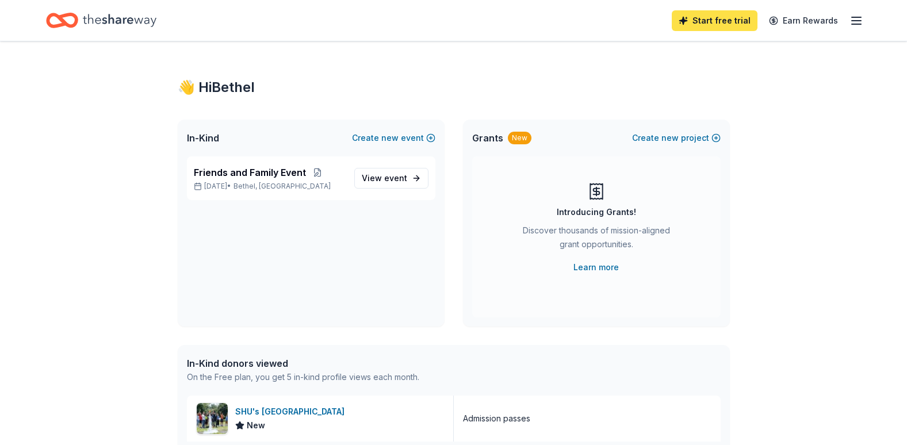
click at [739, 16] on link "Start free trial" at bounding box center [715, 20] width 86 height 21
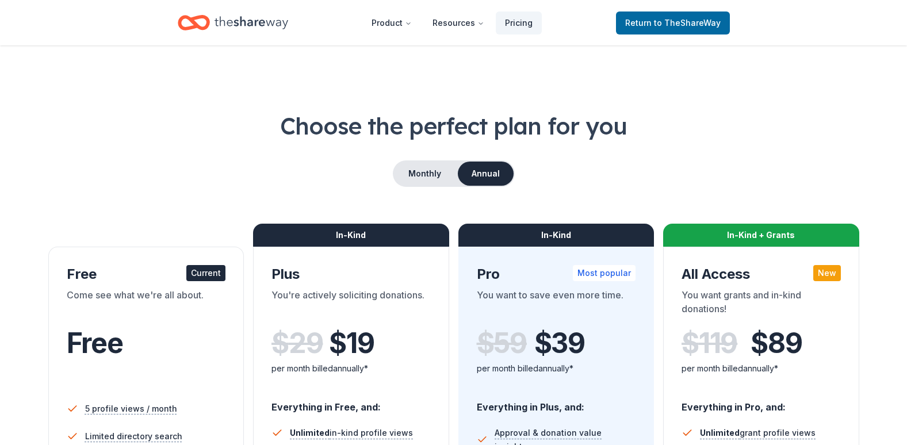
click at [257, 18] on icon "Home" at bounding box center [252, 23] width 74 height 24
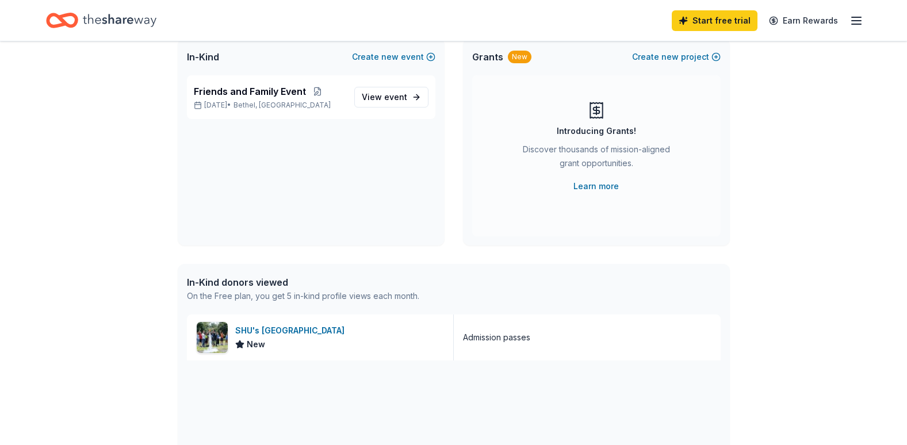
scroll to position [230, 0]
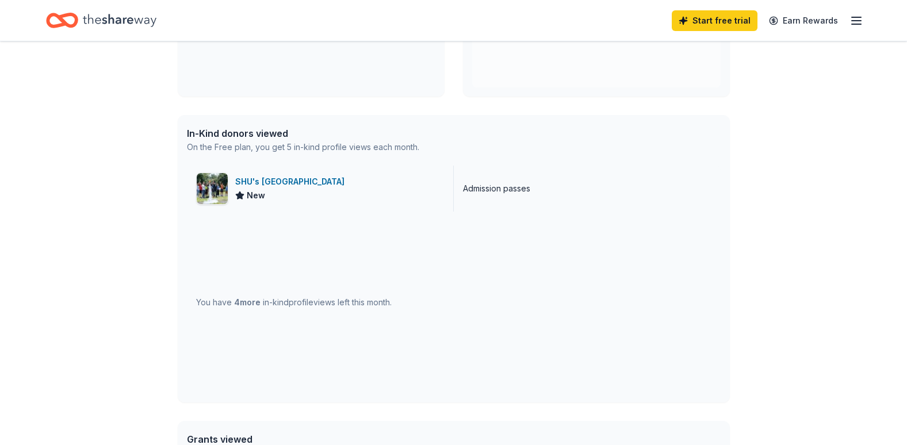
click at [220, 179] on img at bounding box center [212, 188] width 31 height 31
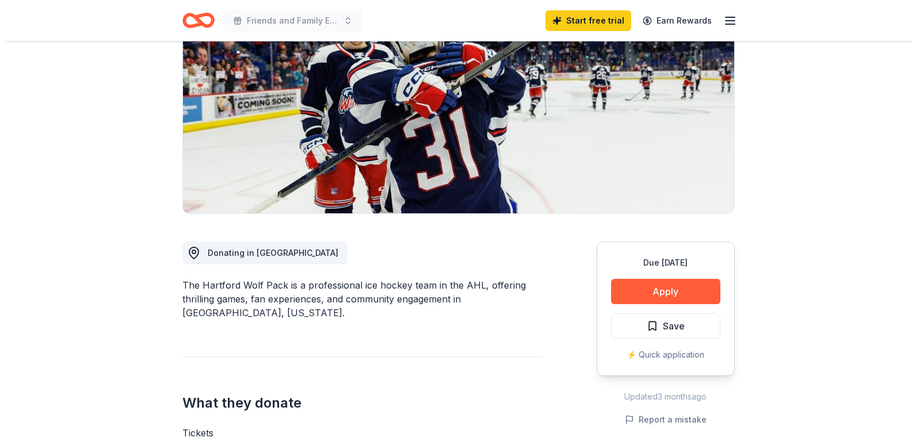
scroll to position [173, 0]
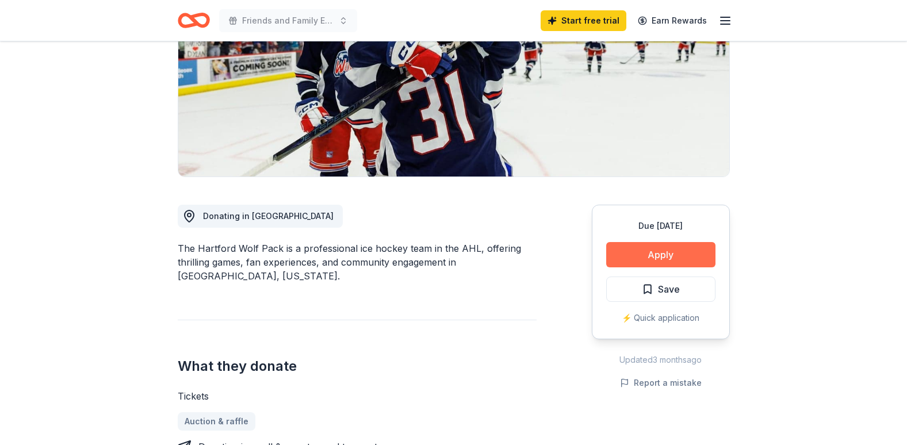
click at [656, 254] on button "Apply" at bounding box center [660, 254] width 109 height 25
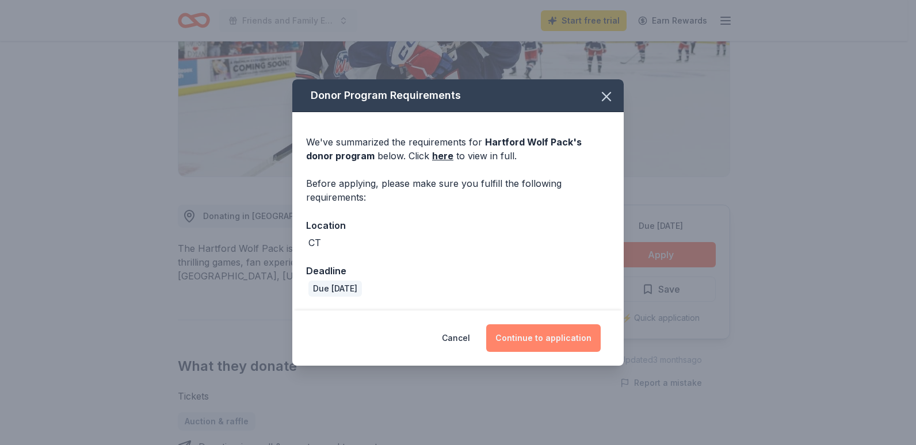
click at [553, 337] on button "Continue to application" at bounding box center [543, 338] width 114 height 28
